Goal: Find specific page/section: Find specific page/section

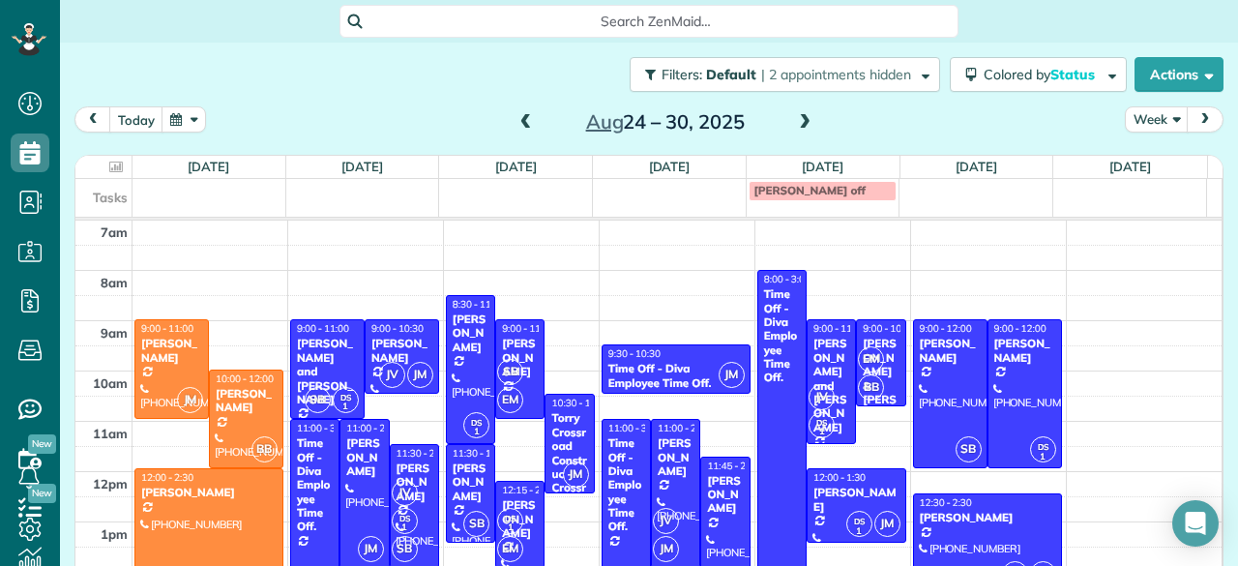
scroll to position [52, 0]
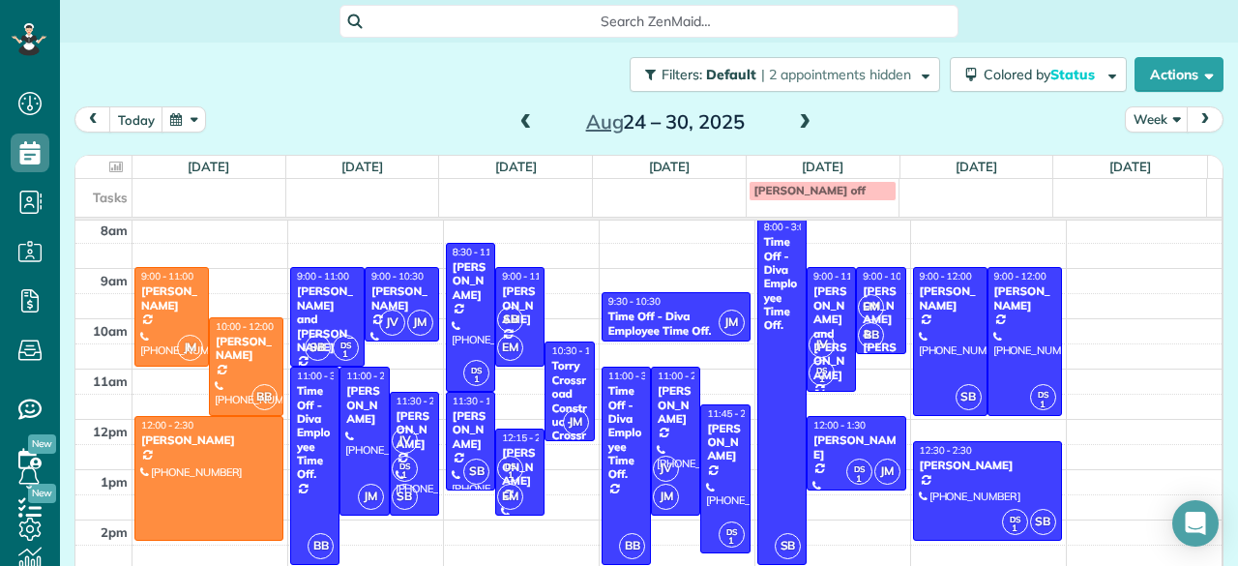
click at [799, 121] on span at bounding box center [804, 122] width 21 height 17
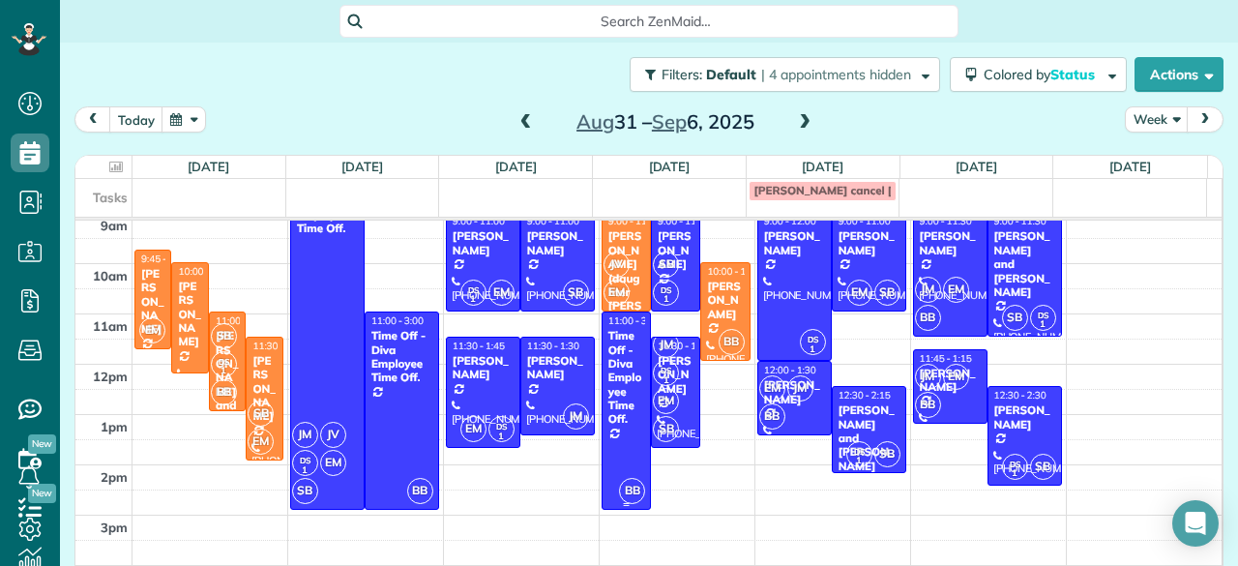
scroll to position [85, 0]
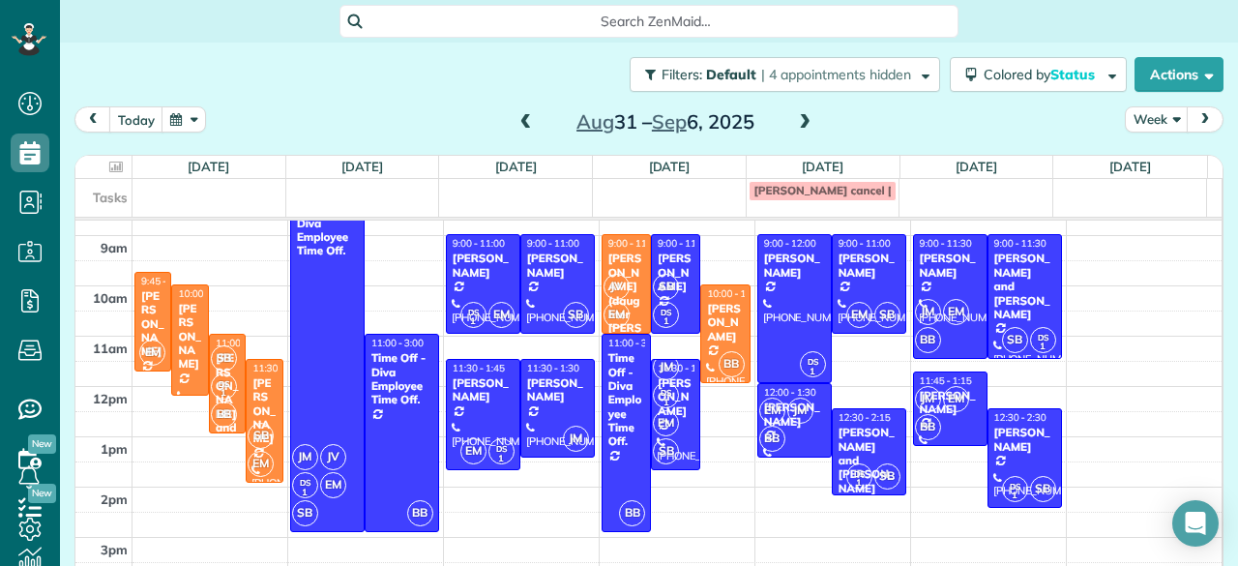
click at [519, 118] on span at bounding box center [525, 122] width 21 height 17
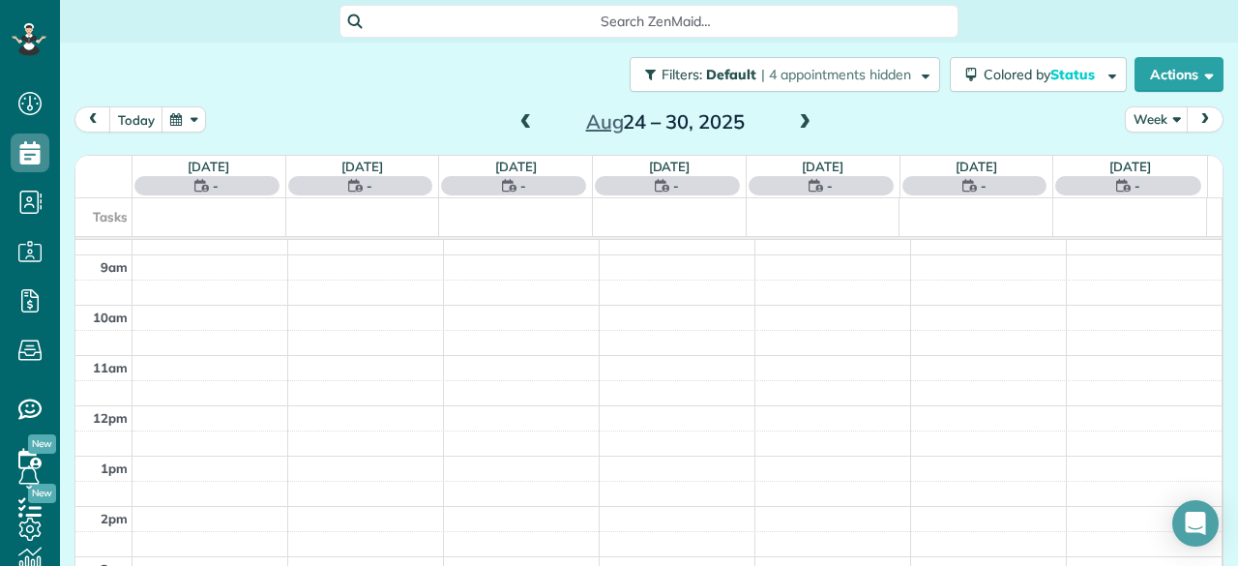
scroll to position [0, 0]
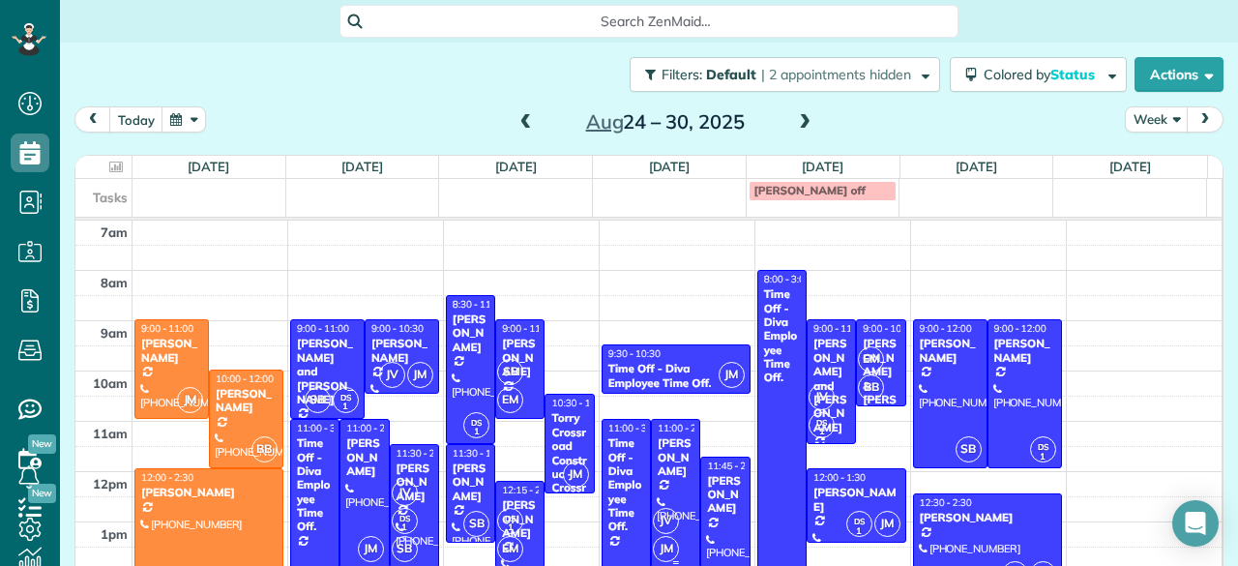
click at [661, 494] on div at bounding box center [675, 493] width 47 height 147
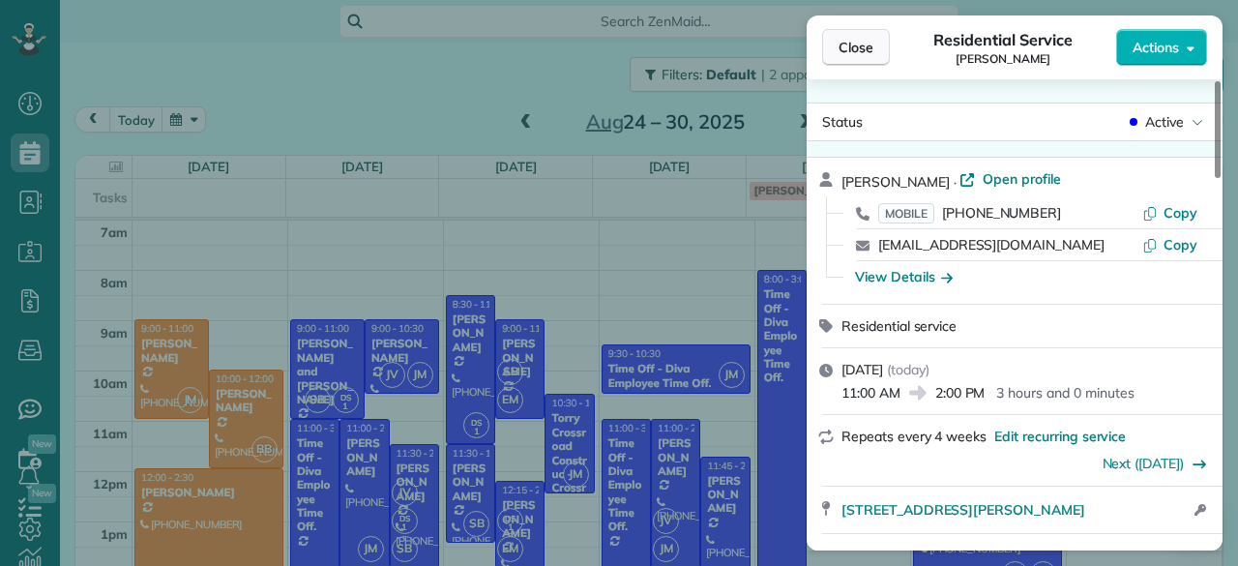
click at [849, 47] on span "Close" at bounding box center [855, 47] width 35 height 19
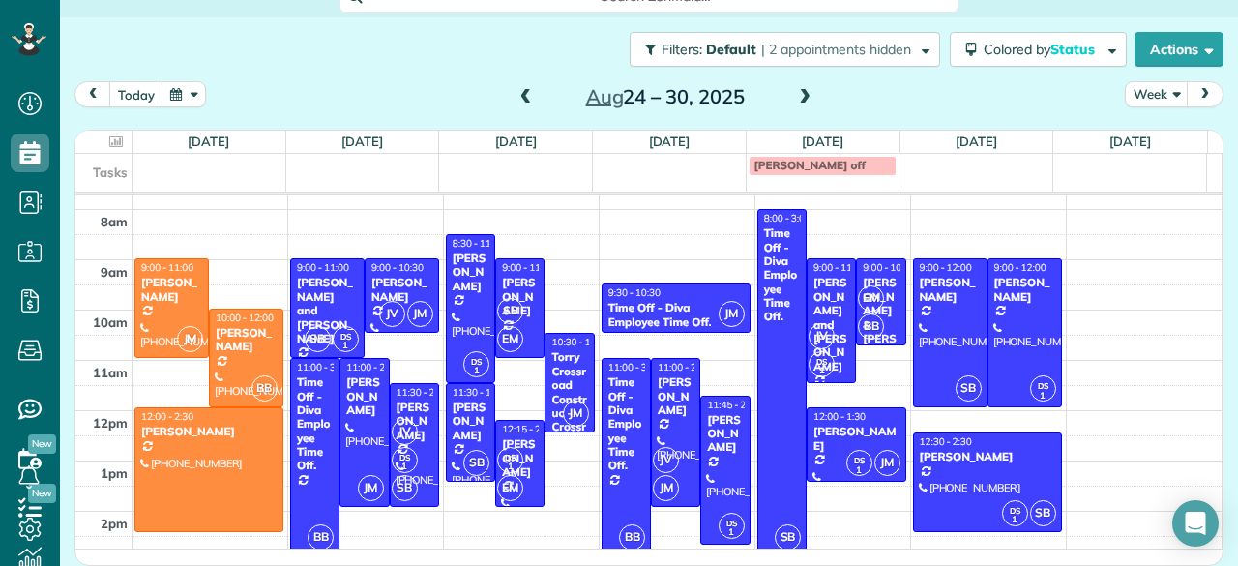
scroll to position [15, 0]
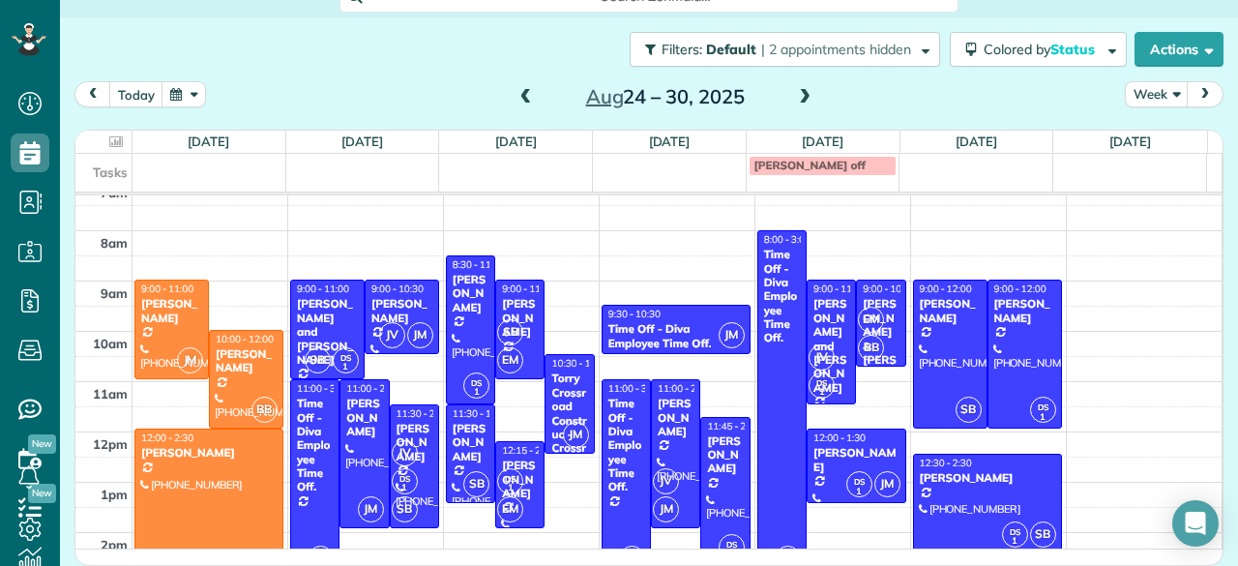
click at [805, 98] on span at bounding box center [804, 97] width 21 height 17
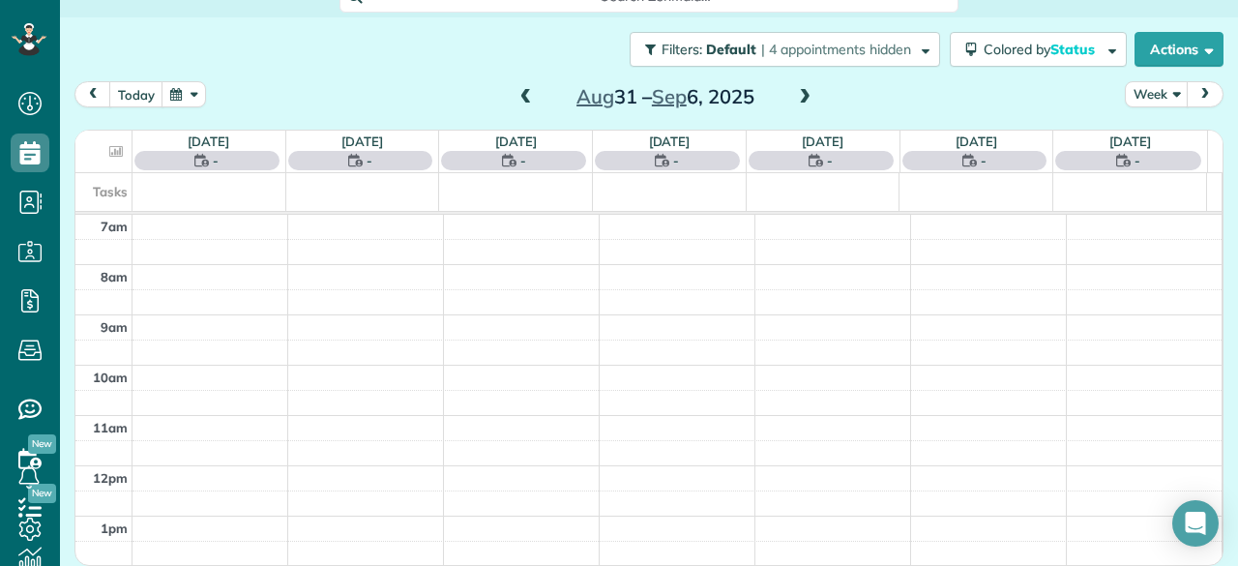
scroll to position [0, 0]
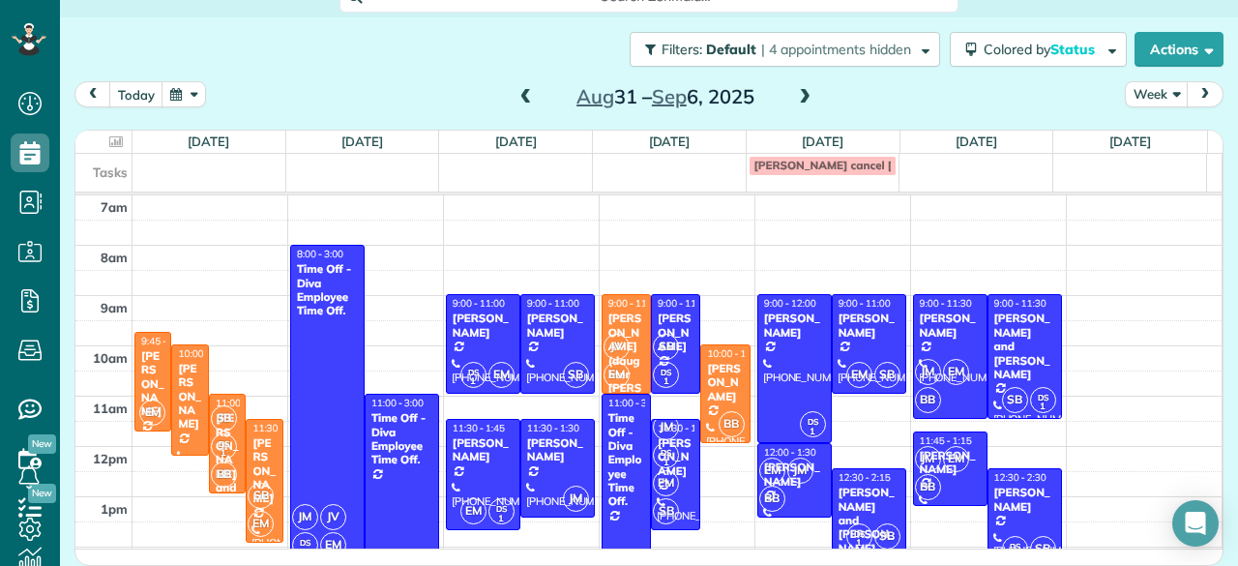
click at [360, 80] on div "Filters: Default | 4 appointments hidden Colored by Status Color by Cleaner Col…" at bounding box center [649, 49] width 1178 height 64
